Goal: Check status: Check status

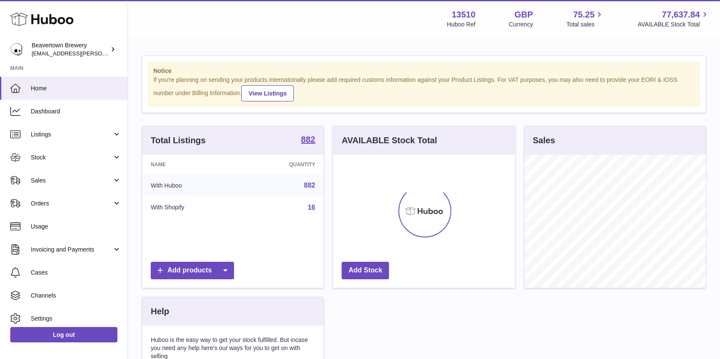
scroll to position [133, 181]
click at [61, 164] on link "Stock" at bounding box center [64, 157] width 128 height 23
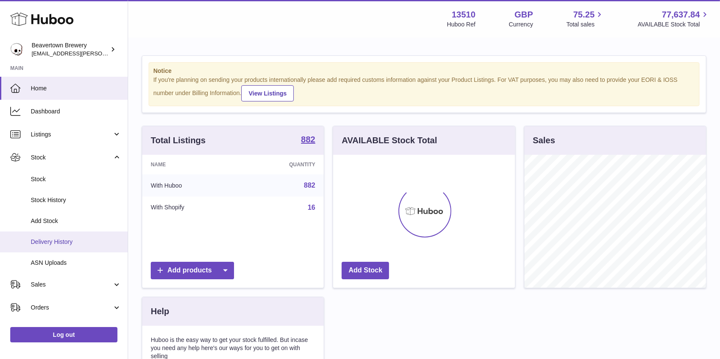
click at [59, 242] on span "Delivery History" at bounding box center [76, 242] width 90 height 8
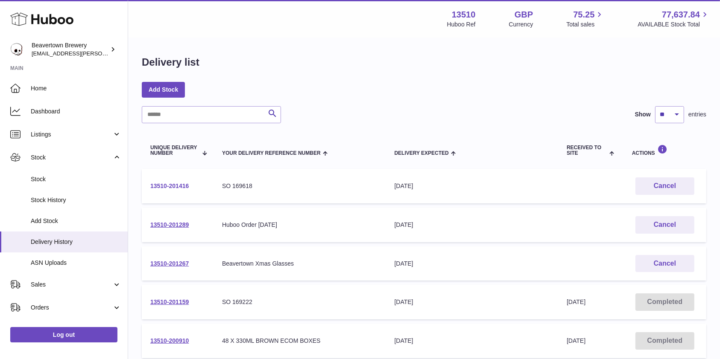
click at [160, 183] on link "13510-201416" at bounding box center [169, 186] width 38 height 7
click at [174, 228] on link "13510-201289" at bounding box center [169, 225] width 38 height 7
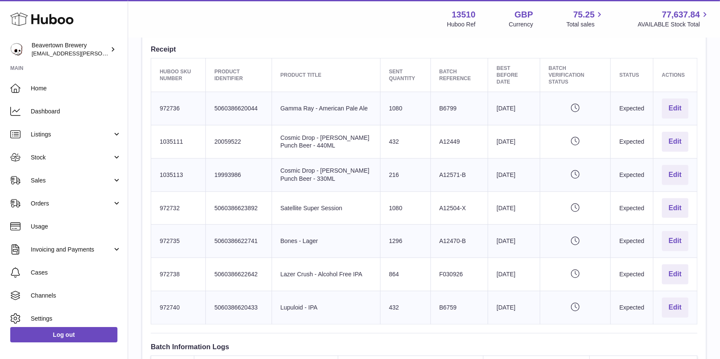
scroll to position [284, 0]
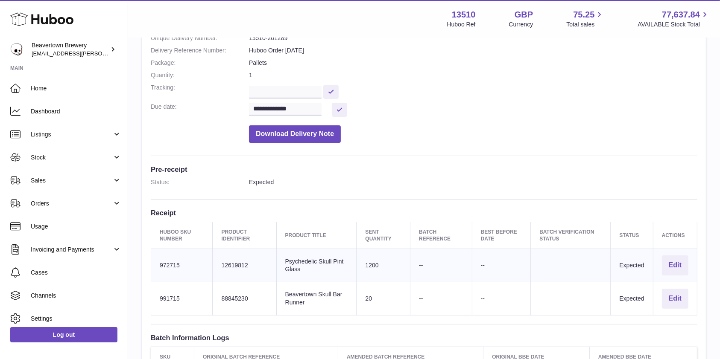
scroll to position [114, 0]
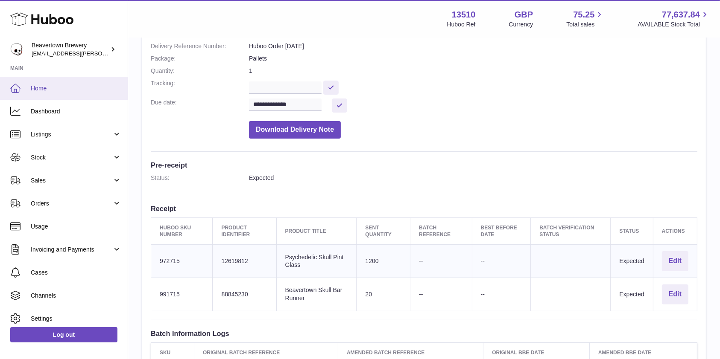
drag, startPoint x: 50, startPoint y: 83, endPoint x: 186, endPoint y: 8, distance: 155.1
click at [50, 84] on link "Home" at bounding box center [64, 88] width 128 height 23
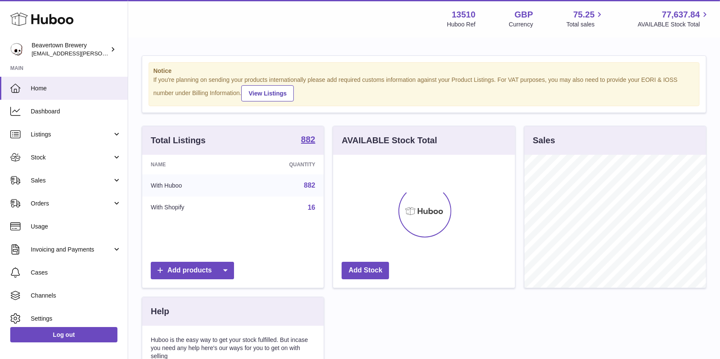
scroll to position [133, 181]
